Goal: Browse casually

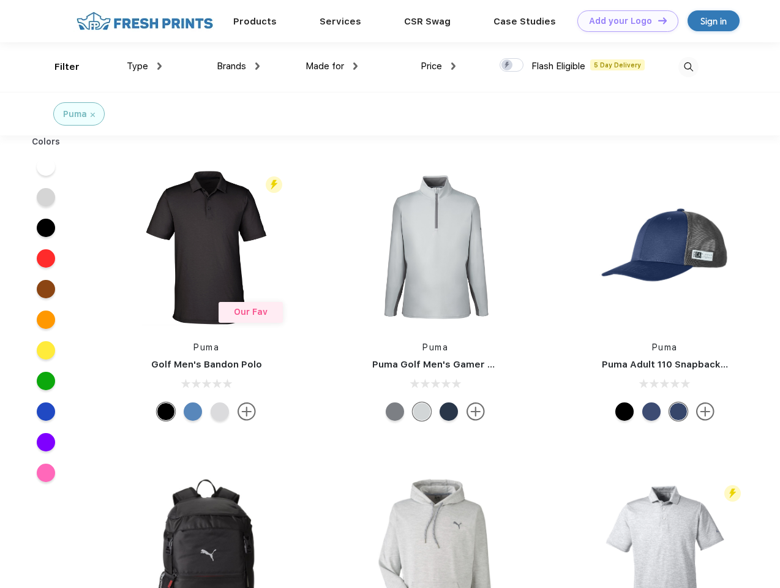
click at [624, 21] on link "Add your Logo Design Tool" at bounding box center [628, 20] width 101 height 21
click at [0, 0] on div "Design Tool" at bounding box center [0, 0] width 0 height 0
click at [657, 20] on link "Add your Logo Design Tool" at bounding box center [628, 20] width 101 height 21
click at [59, 67] on div "Filter" at bounding box center [67, 67] width 25 height 14
click at [145, 66] on span "Type" at bounding box center [137, 66] width 21 height 11
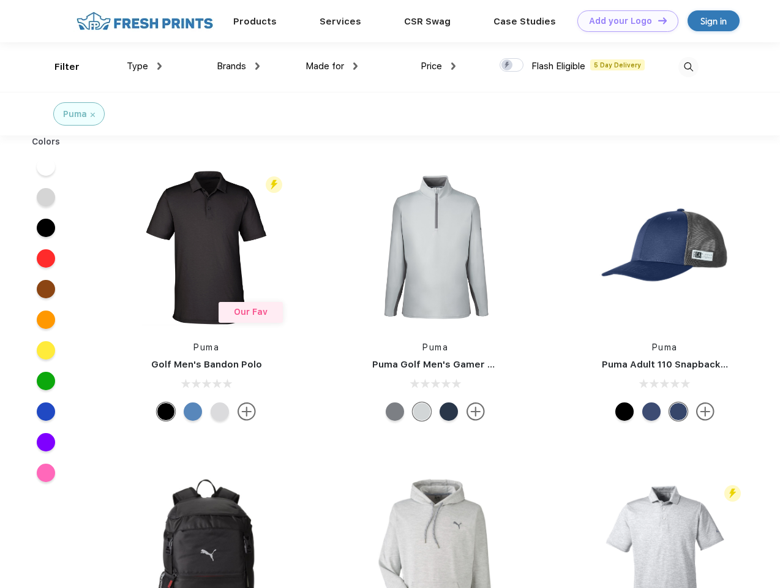
click at [238, 66] on span "Brands" at bounding box center [231, 66] width 29 height 11
click at [332, 66] on span "Made for" at bounding box center [325, 66] width 39 height 11
click at [439, 66] on span "Price" at bounding box center [431, 66] width 21 height 11
click at [512, 66] on div at bounding box center [512, 64] width 24 height 13
click at [508, 66] on input "checkbox" at bounding box center [504, 62] width 8 height 8
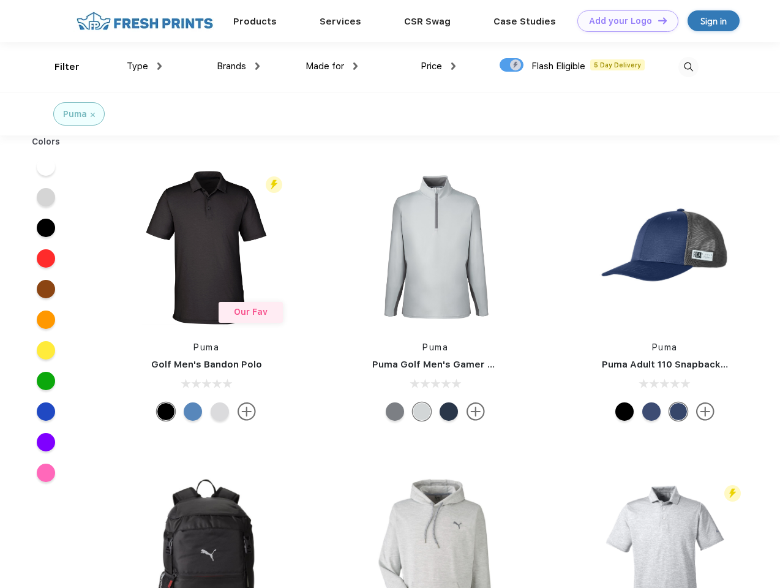
click at [689, 67] on img at bounding box center [689, 67] width 20 height 20
